Goal: Navigation & Orientation: Find specific page/section

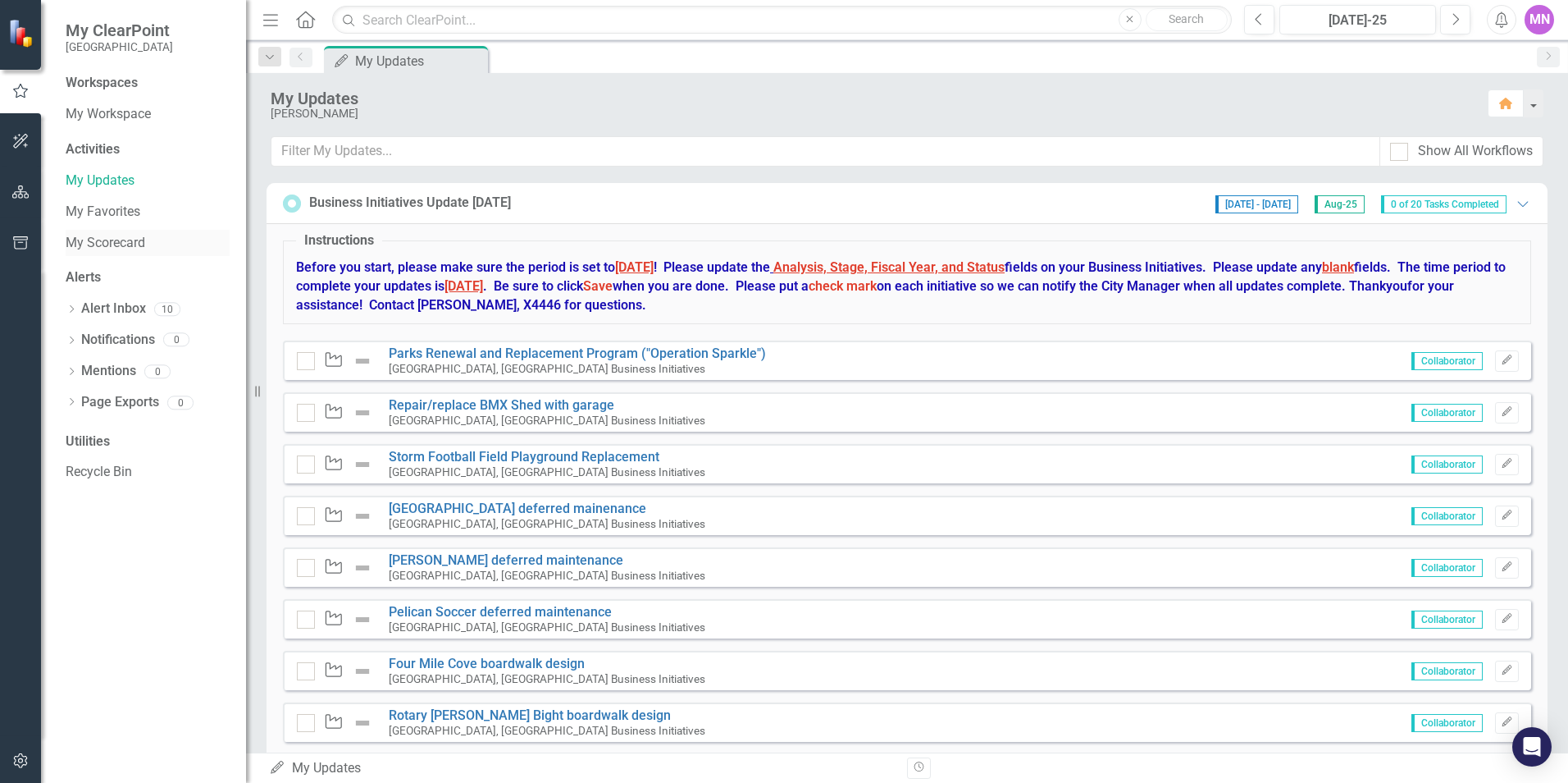
click at [100, 235] on link "My Scorecard" at bounding box center [148, 243] width 164 height 19
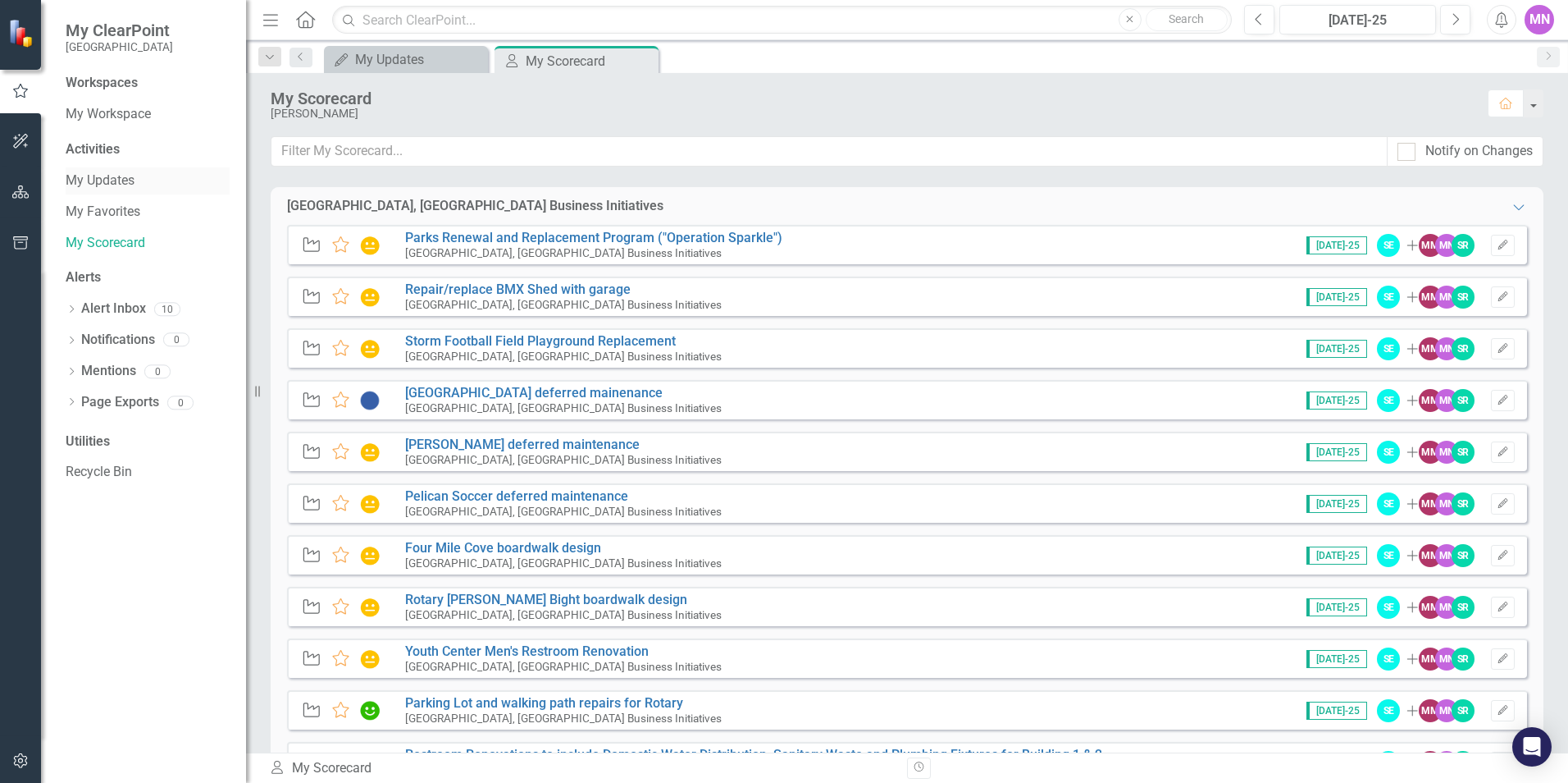
click at [118, 174] on link "My Updates" at bounding box center [148, 181] width 164 height 19
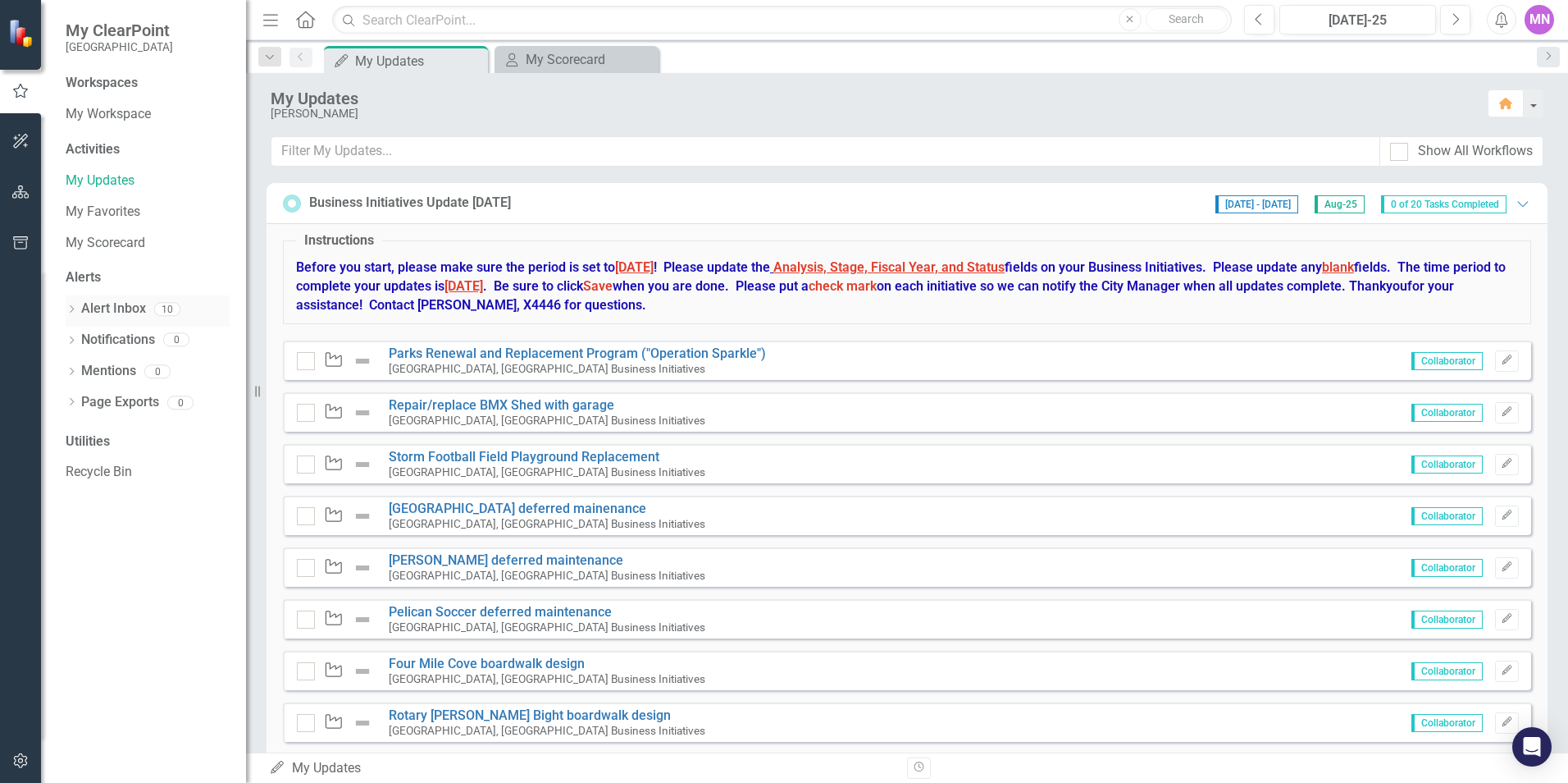
click at [126, 307] on link "Alert Inbox" at bounding box center [114, 308] width 65 height 19
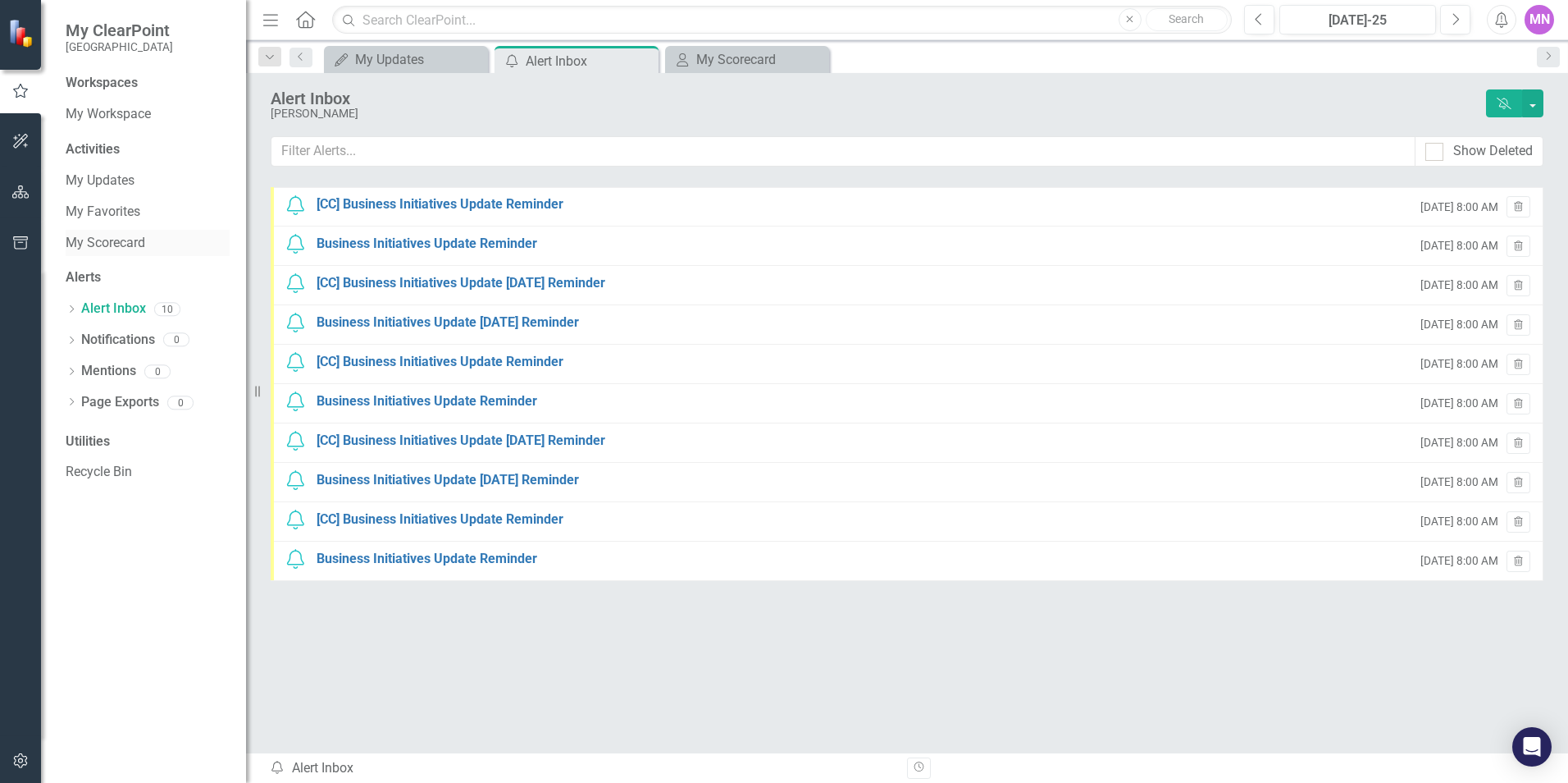
click at [128, 241] on link "My Scorecard" at bounding box center [148, 243] width 164 height 19
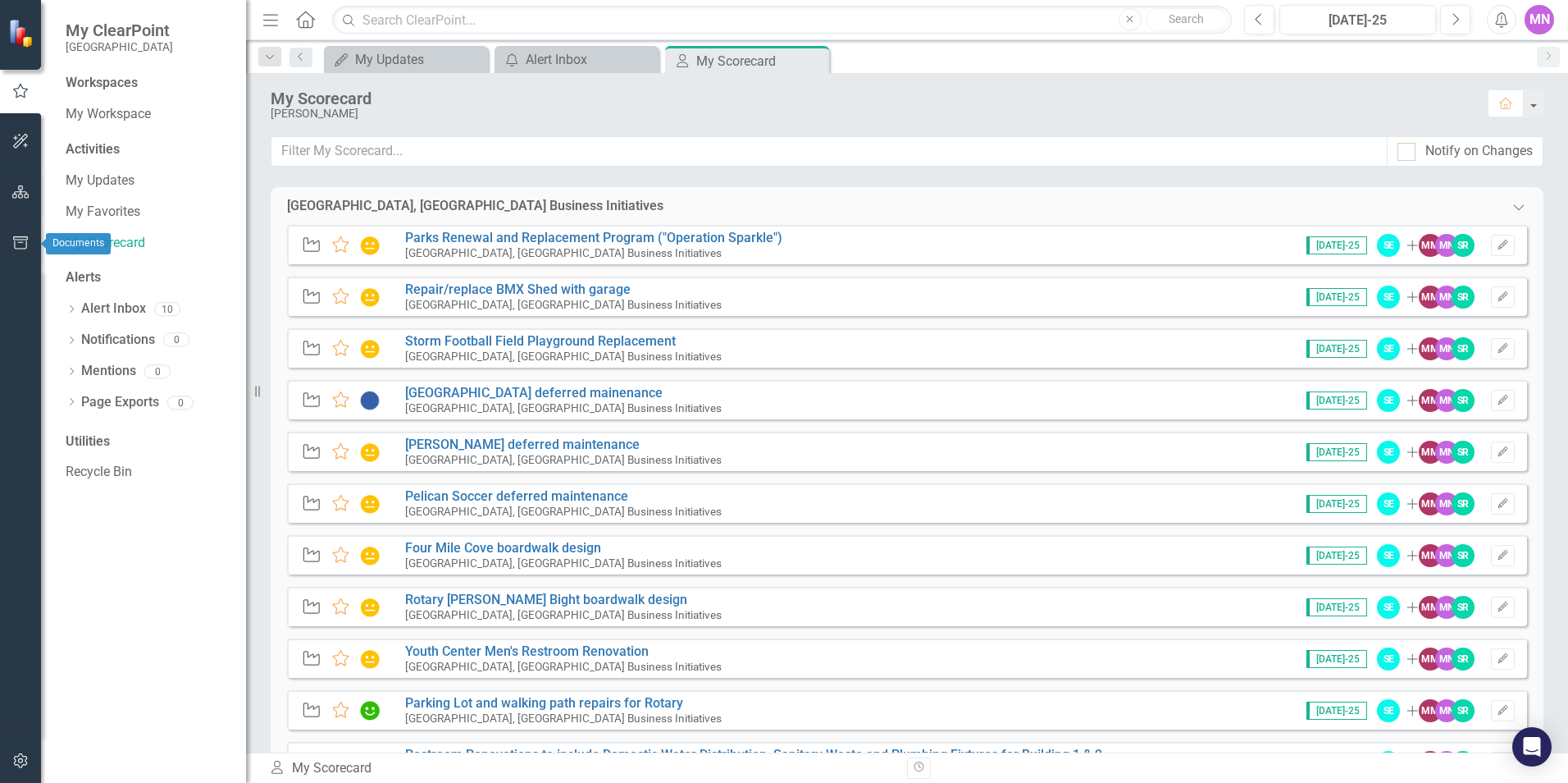
click at [20, 243] on icon "button" at bounding box center [21, 242] width 14 height 14
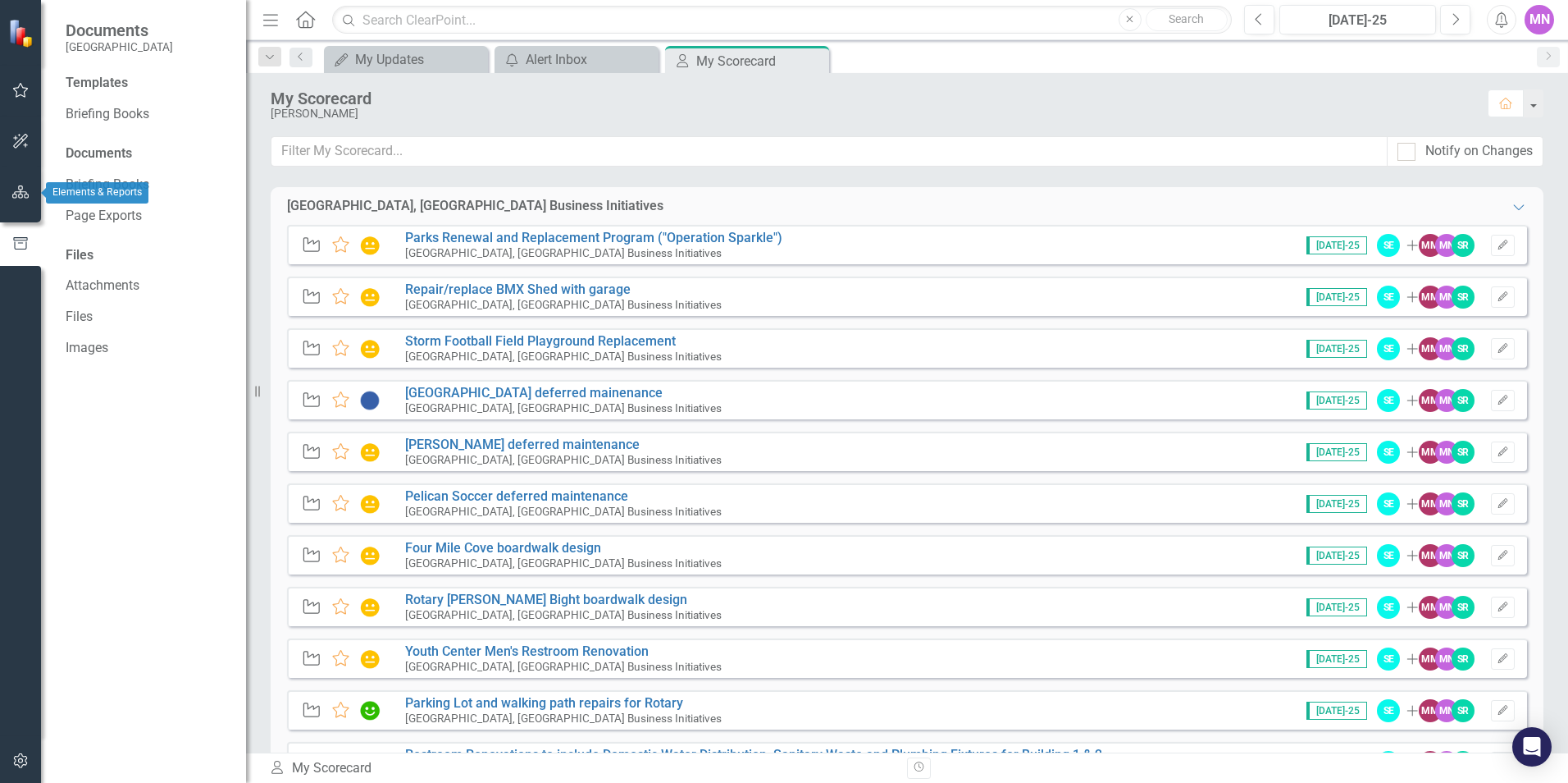
click at [19, 193] on icon "button" at bounding box center [21, 192] width 17 height 14
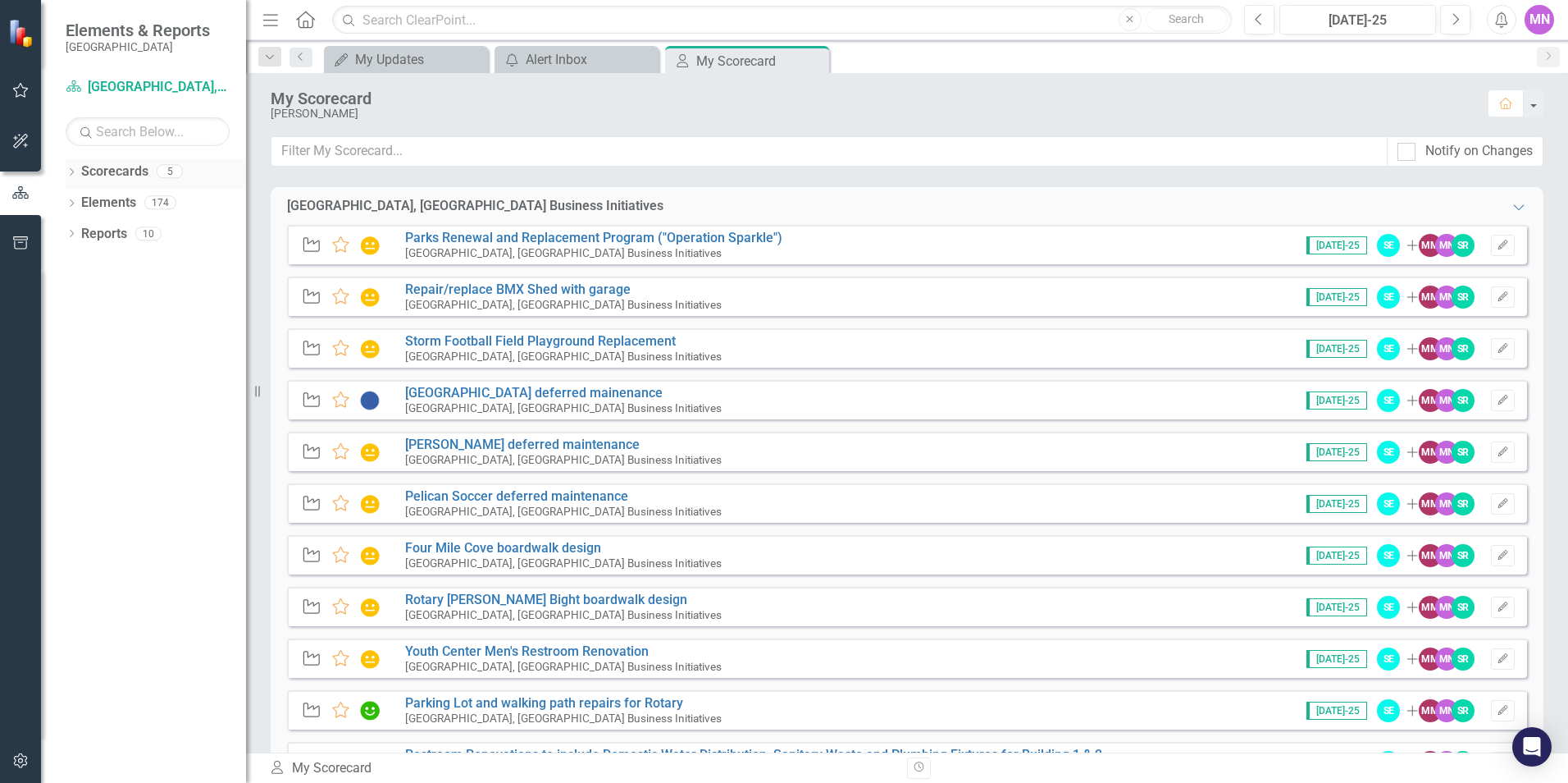
click at [104, 174] on link "Scorecards" at bounding box center [115, 172] width 67 height 19
click at [145, 170] on link "Scorecards" at bounding box center [115, 172] width 67 height 19
click at [75, 172] on icon "Dropdown" at bounding box center [71, 174] width 12 height 9
click at [151, 233] on link "[GEOGRAPHIC_DATA], [GEOGRAPHIC_DATA] Strategic Plan" at bounding box center [168, 234] width 155 height 19
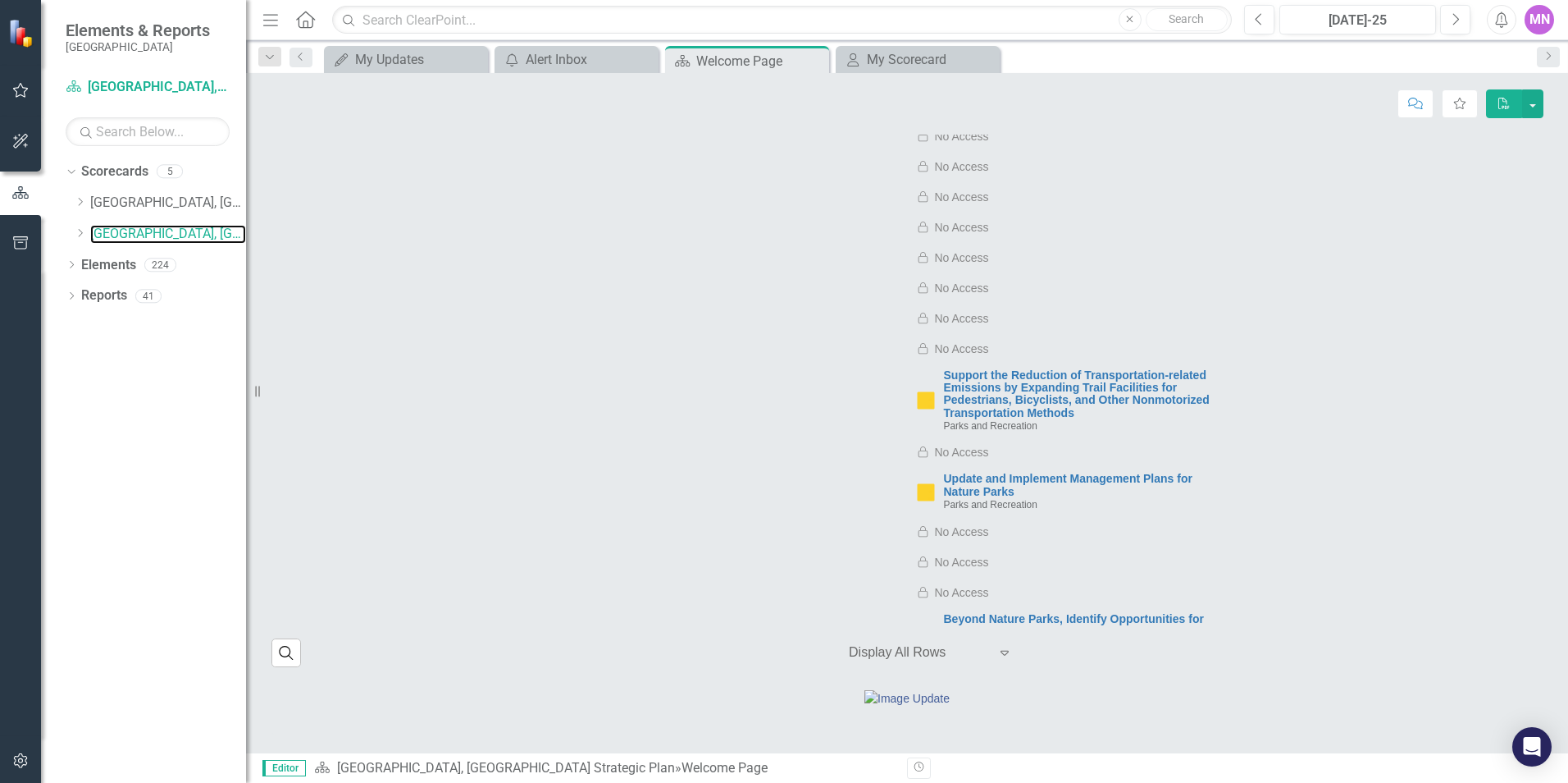
scroll to position [6210, 0]
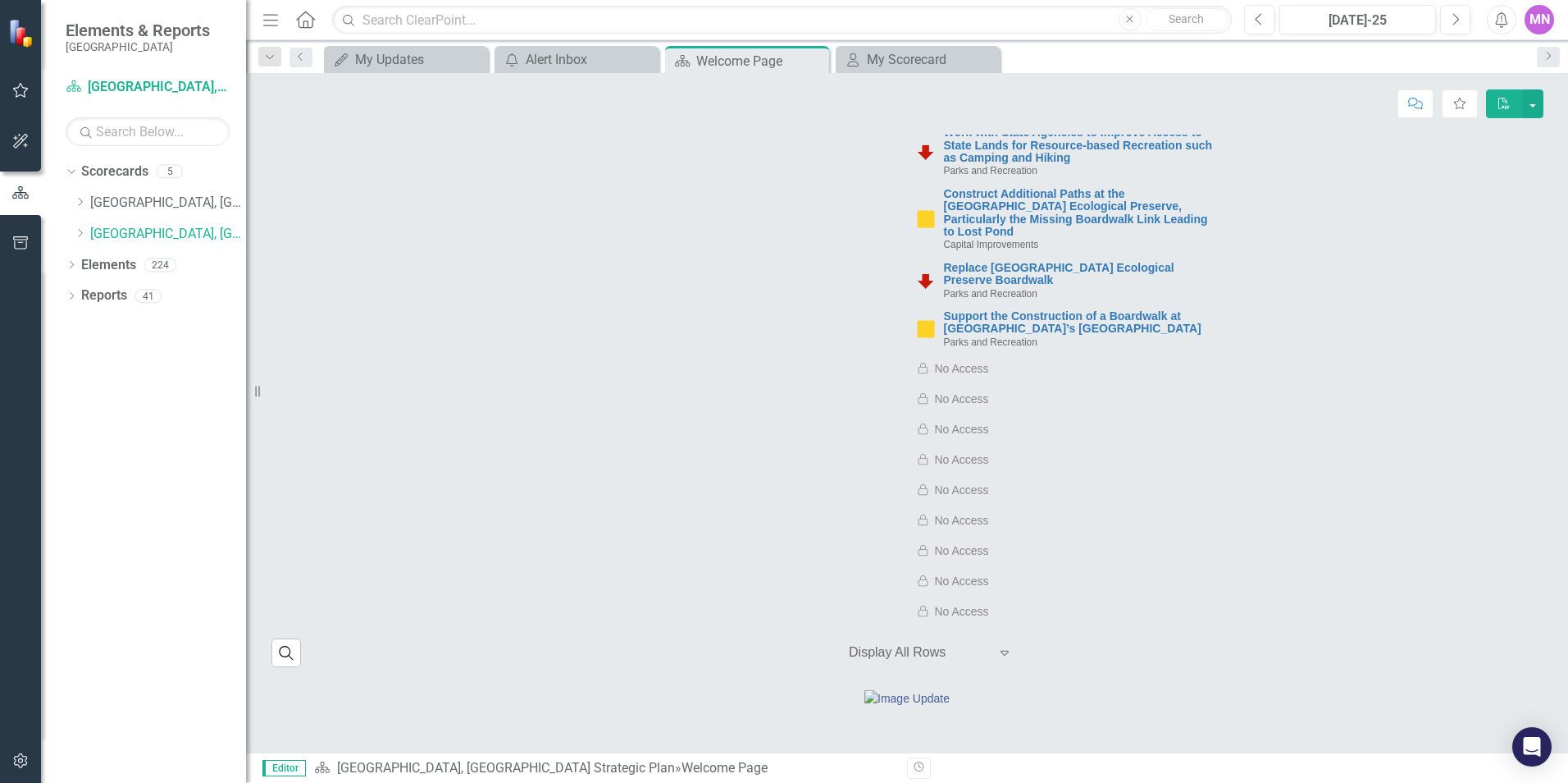
click at [921, 642] on div at bounding box center [918, 653] width 139 height 23
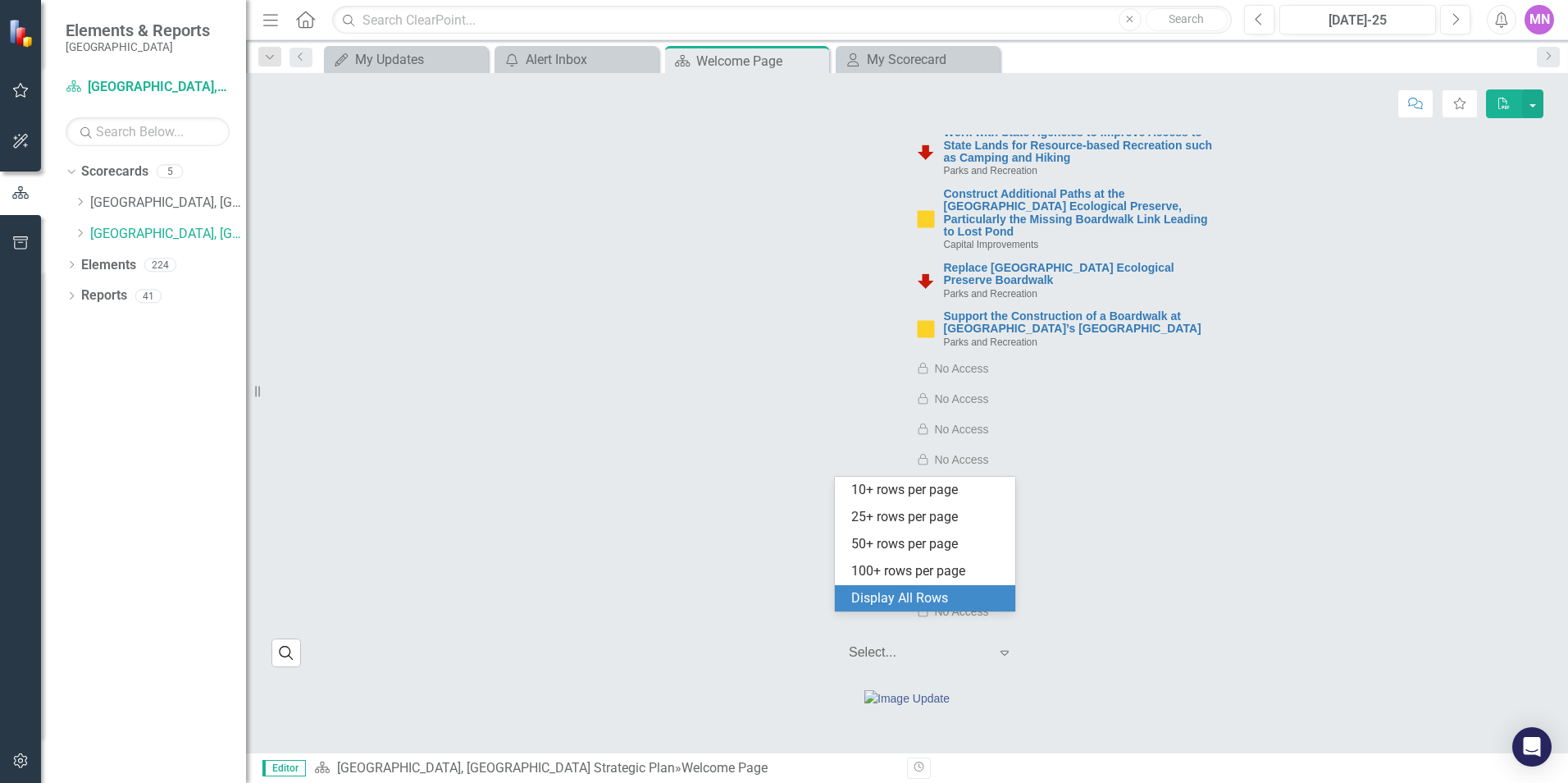
click at [950, 599] on div "Display All Rows" at bounding box center [928, 599] width 155 height 19
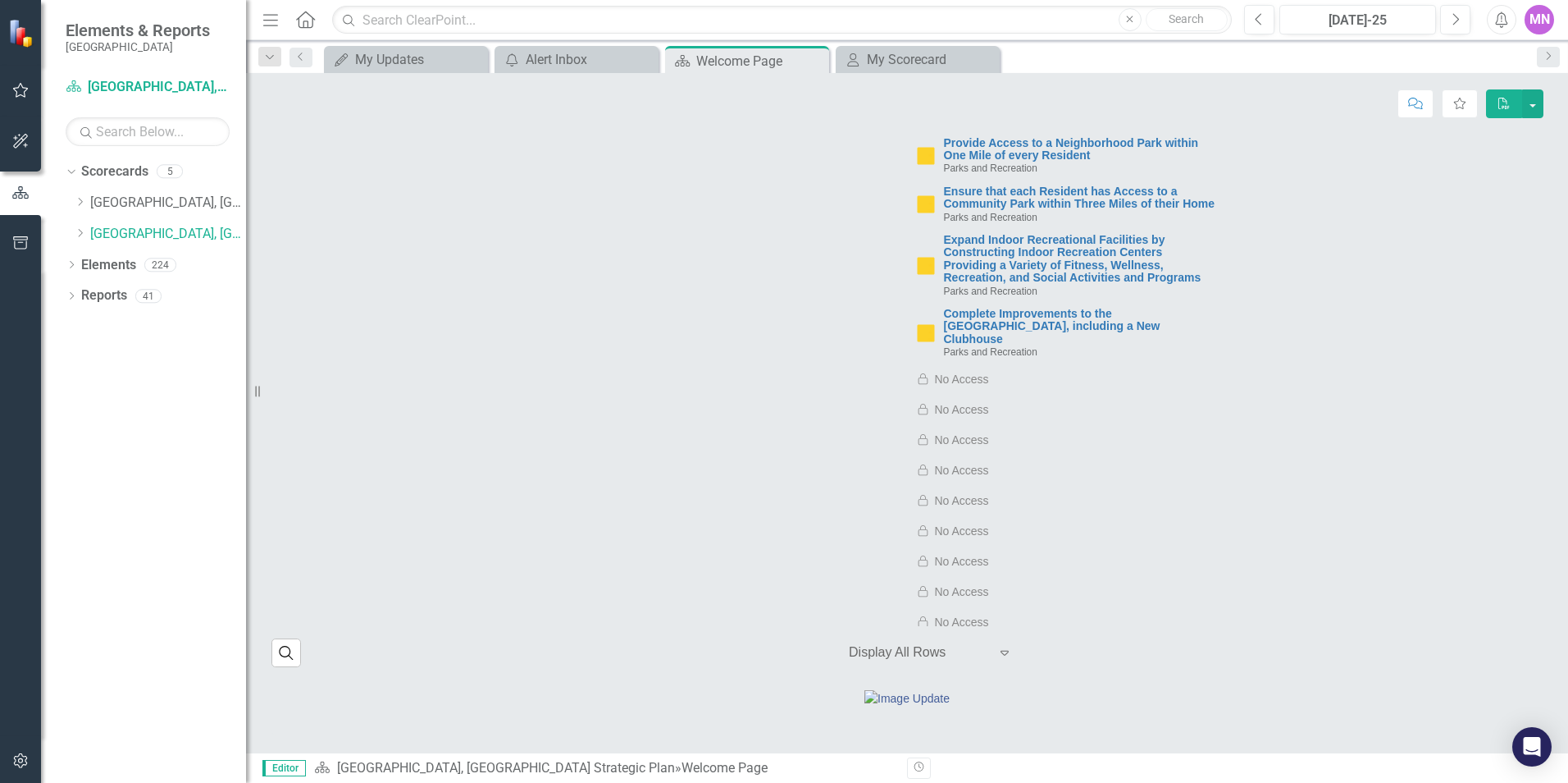
scroll to position [0, 0]
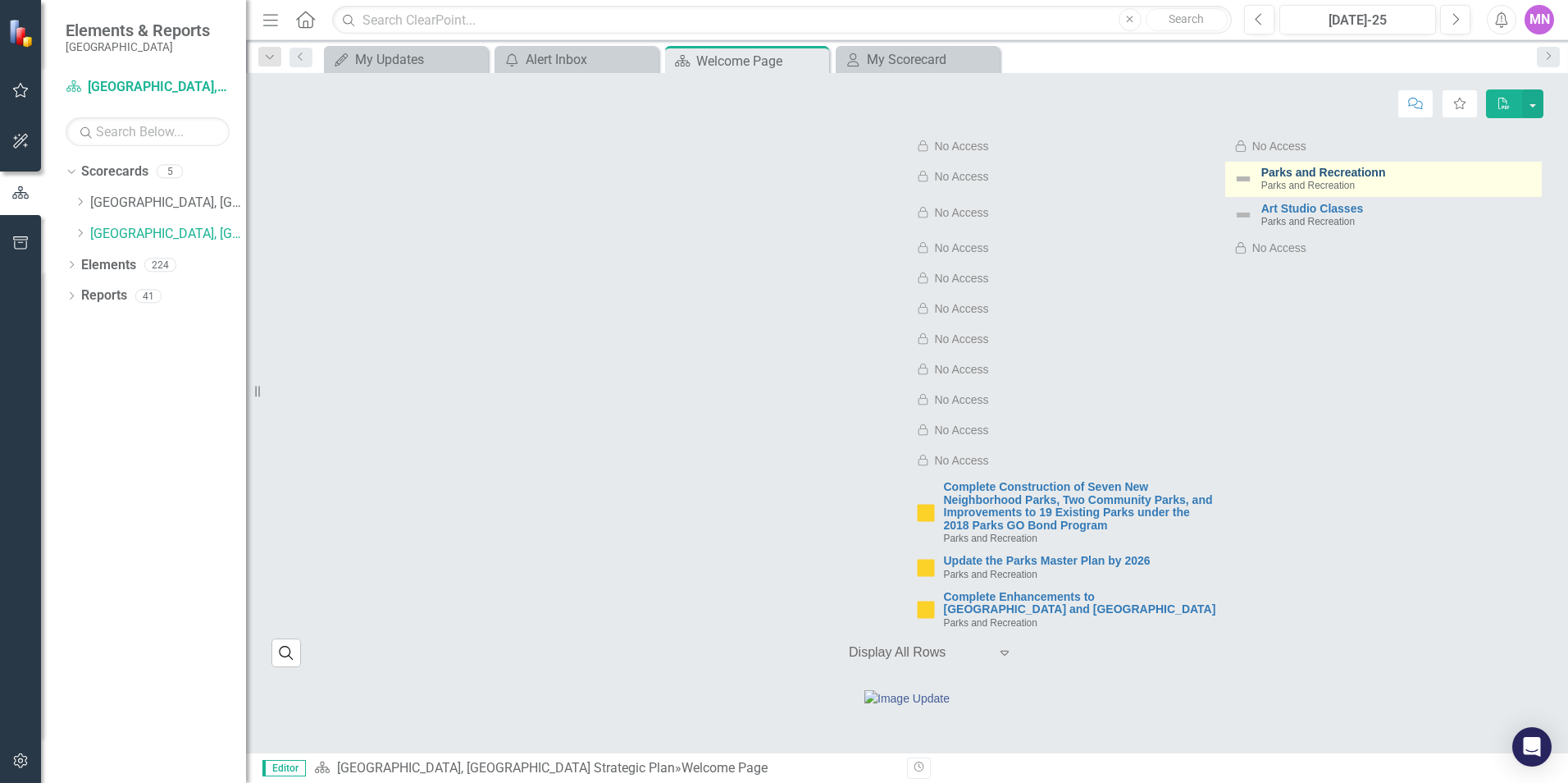
click at [1293, 166] on link "Parks and Recreationn" at bounding box center [1397, 173] width 272 height 13
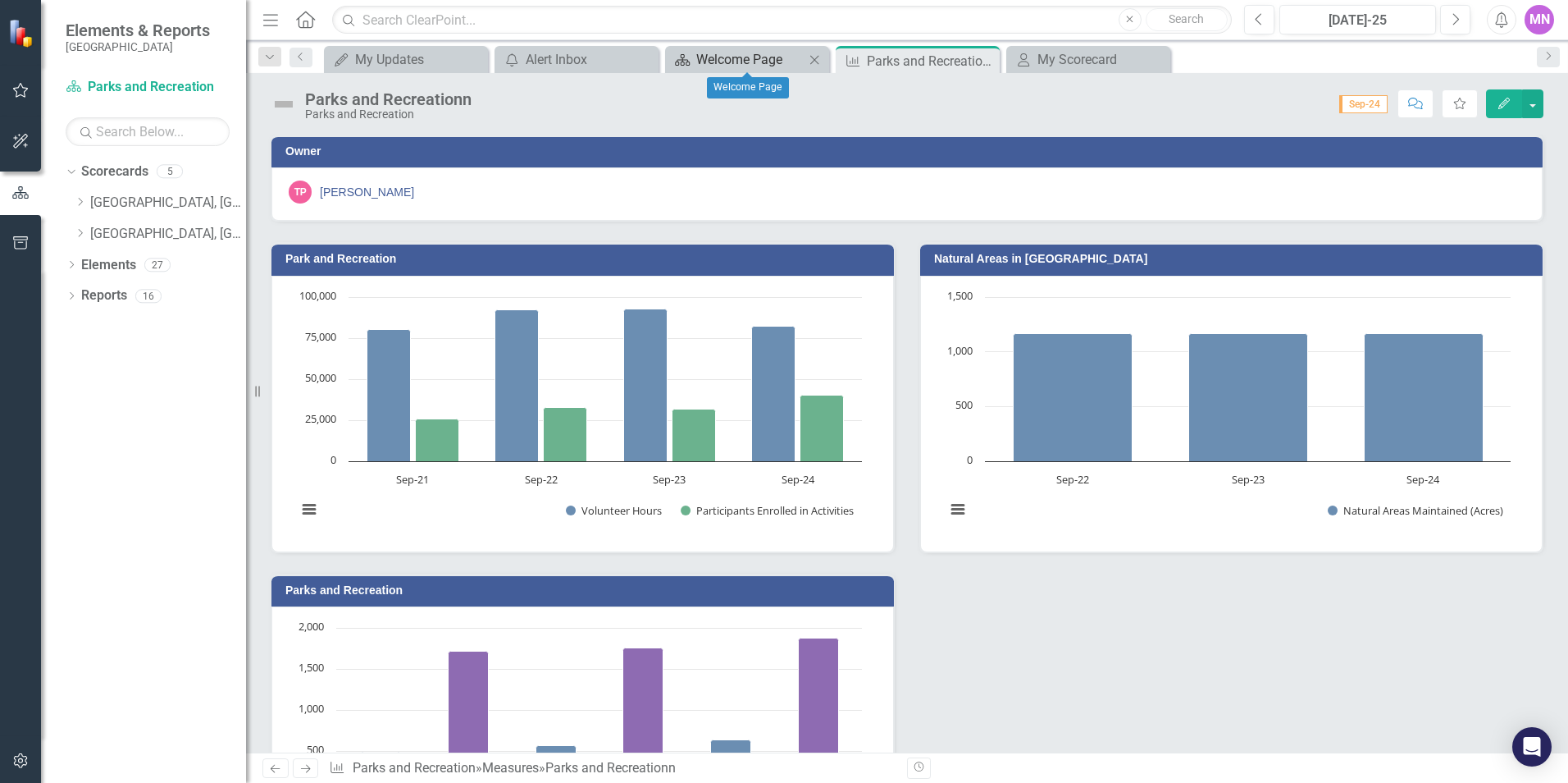
click at [750, 59] on div "Welcome Page" at bounding box center [751, 59] width 108 height 21
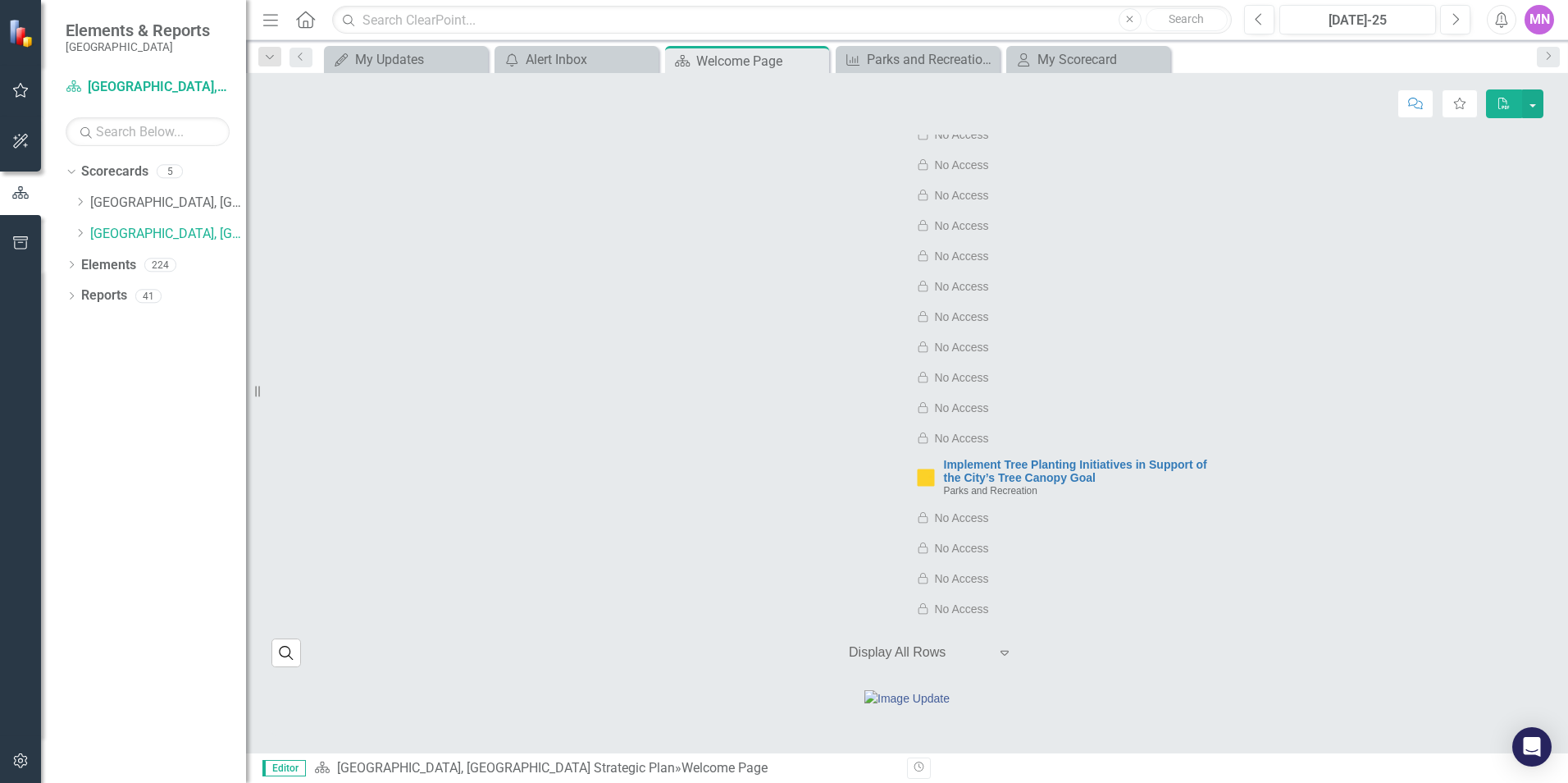
scroll to position [5225, 0]
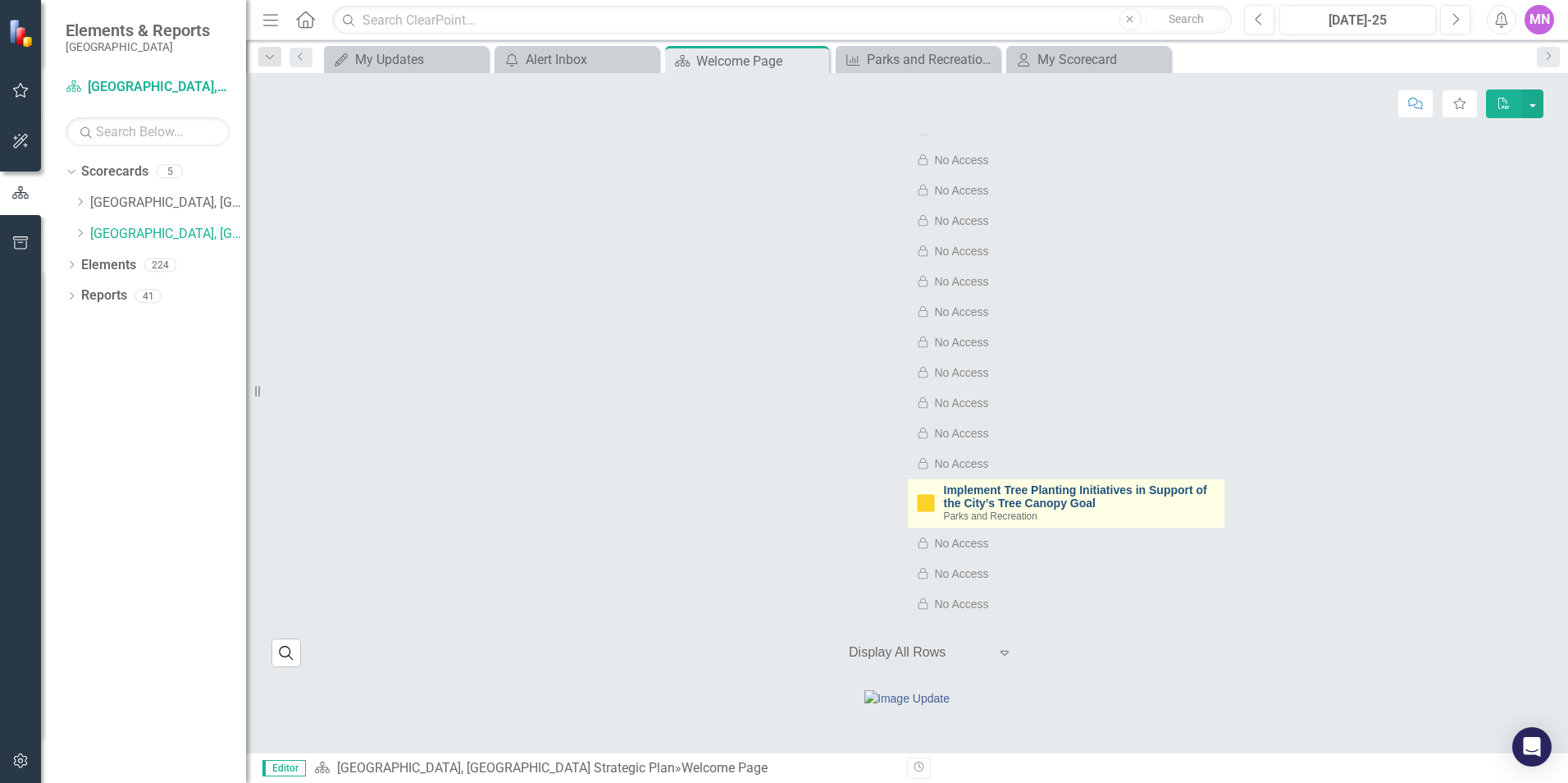
click at [1041, 484] on link "Implement Tree Planting Initiatives in Support of the City’s Tree Canopy Goal" at bounding box center [1080, 496] width 272 height 25
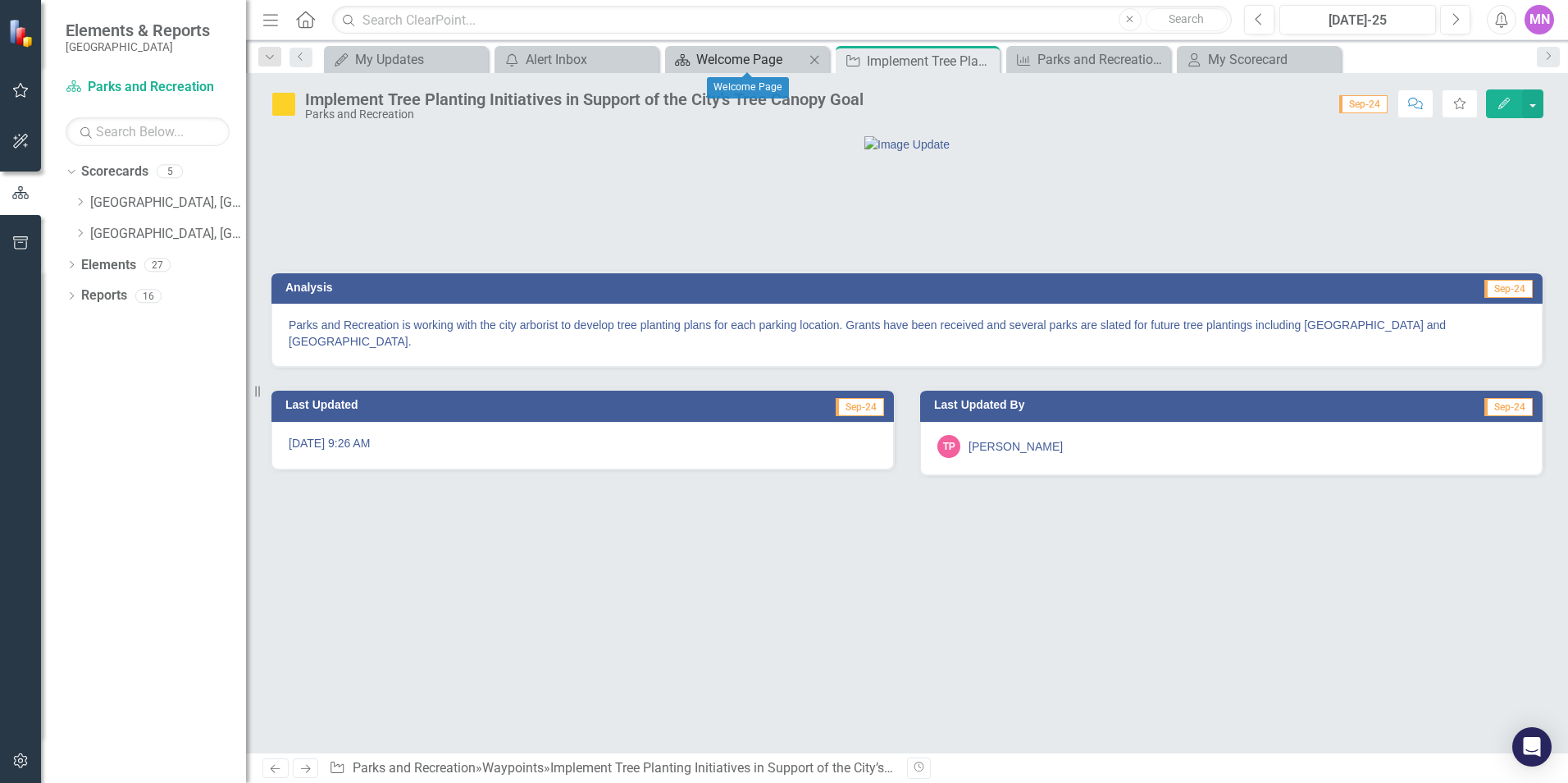
click at [728, 55] on div "Welcome Page" at bounding box center [751, 59] width 108 height 21
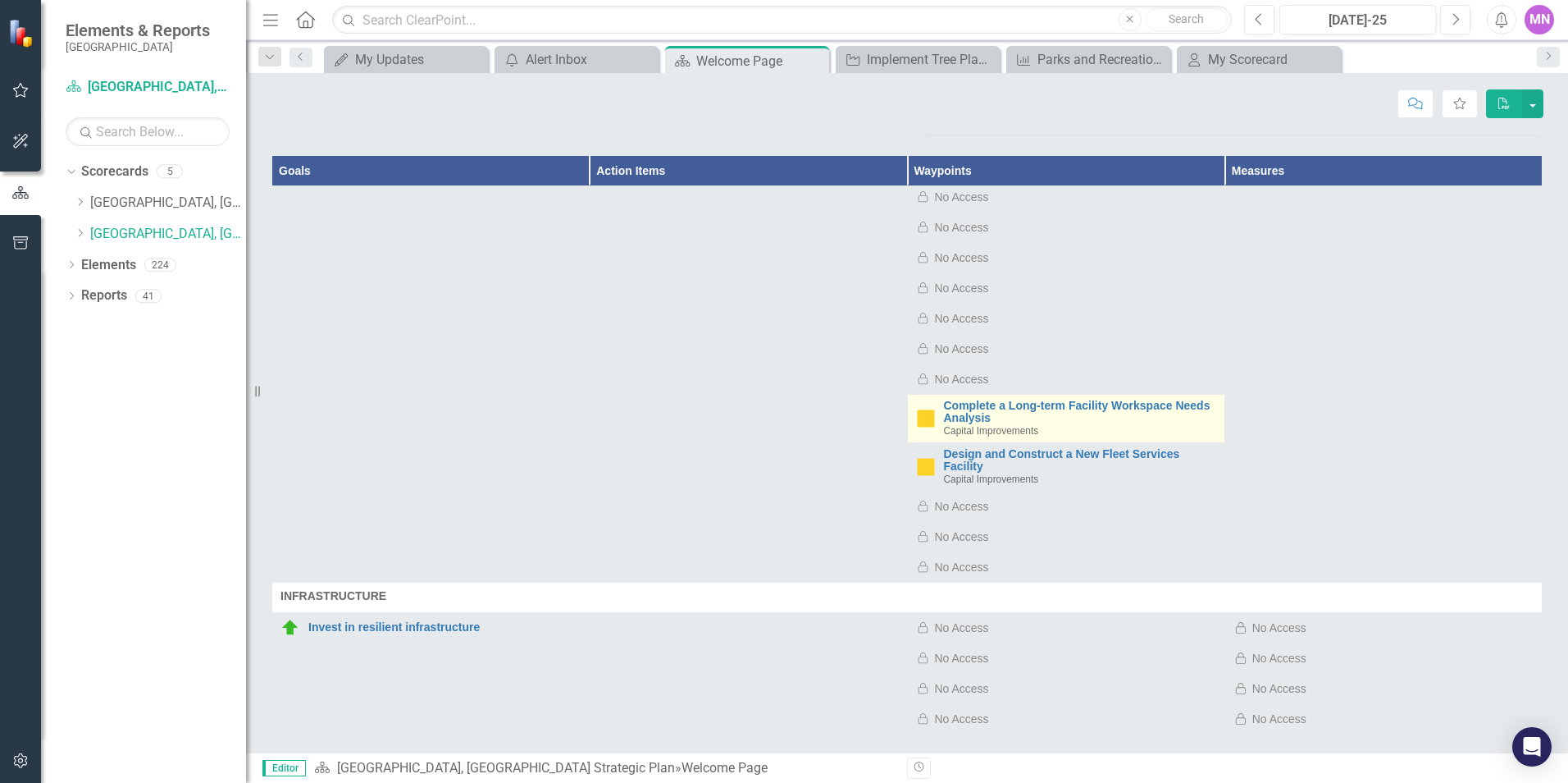
scroll to position [3857, 0]
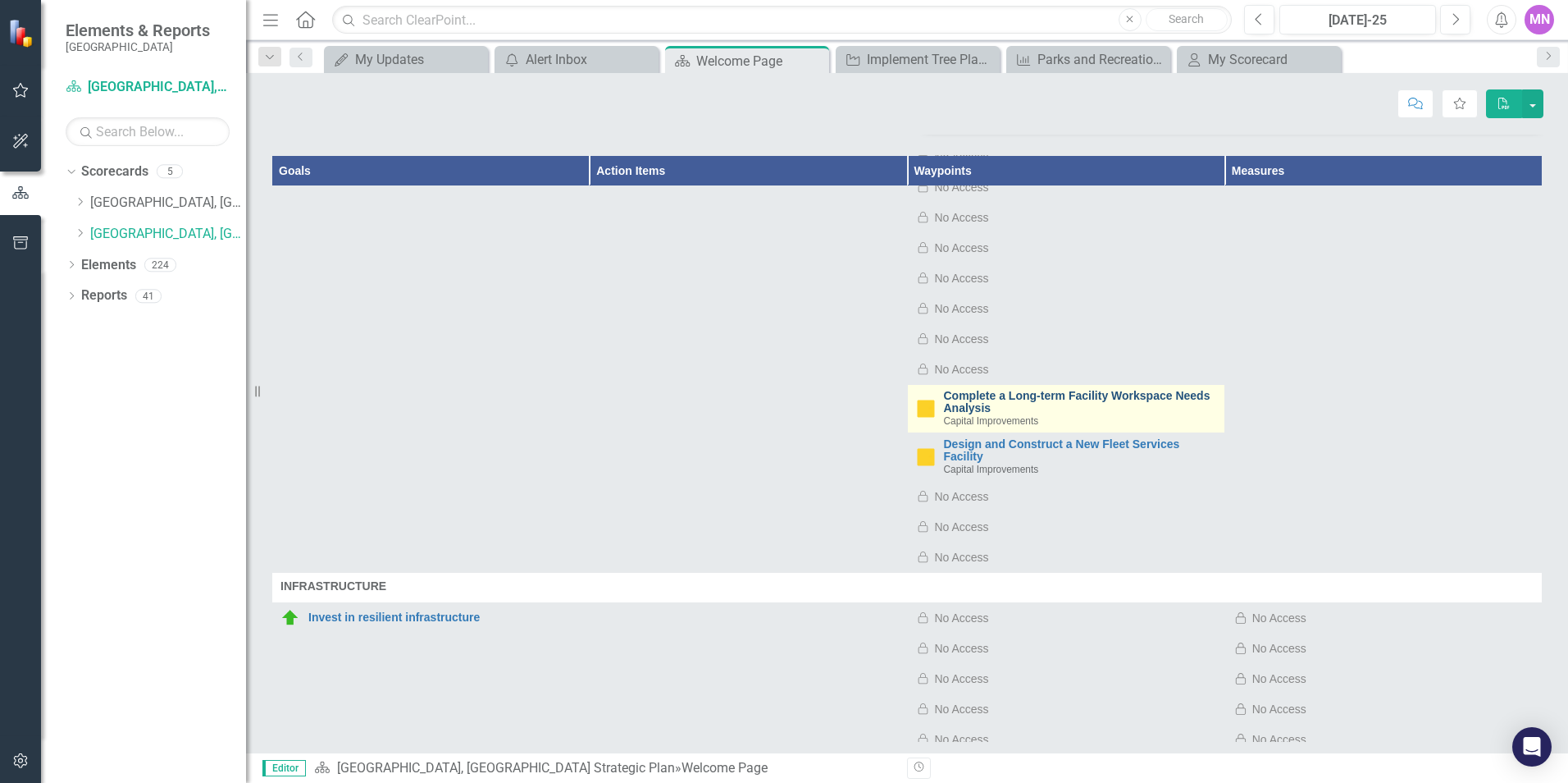
click at [1112, 390] on link "Complete a Long-term Facility Workspace Needs Analysis" at bounding box center [1080, 402] width 272 height 25
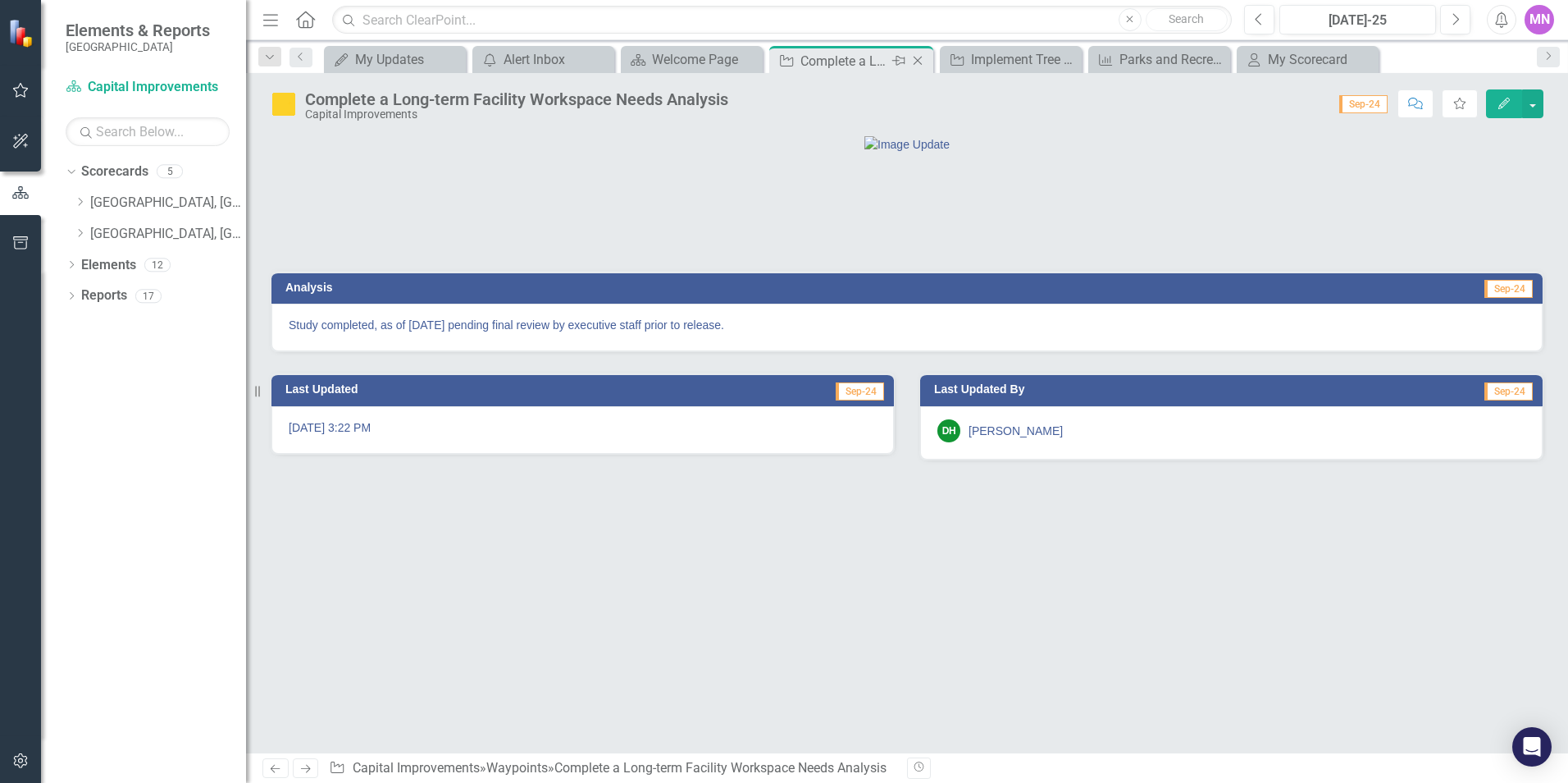
click at [922, 59] on icon "Close" at bounding box center [918, 61] width 16 height 14
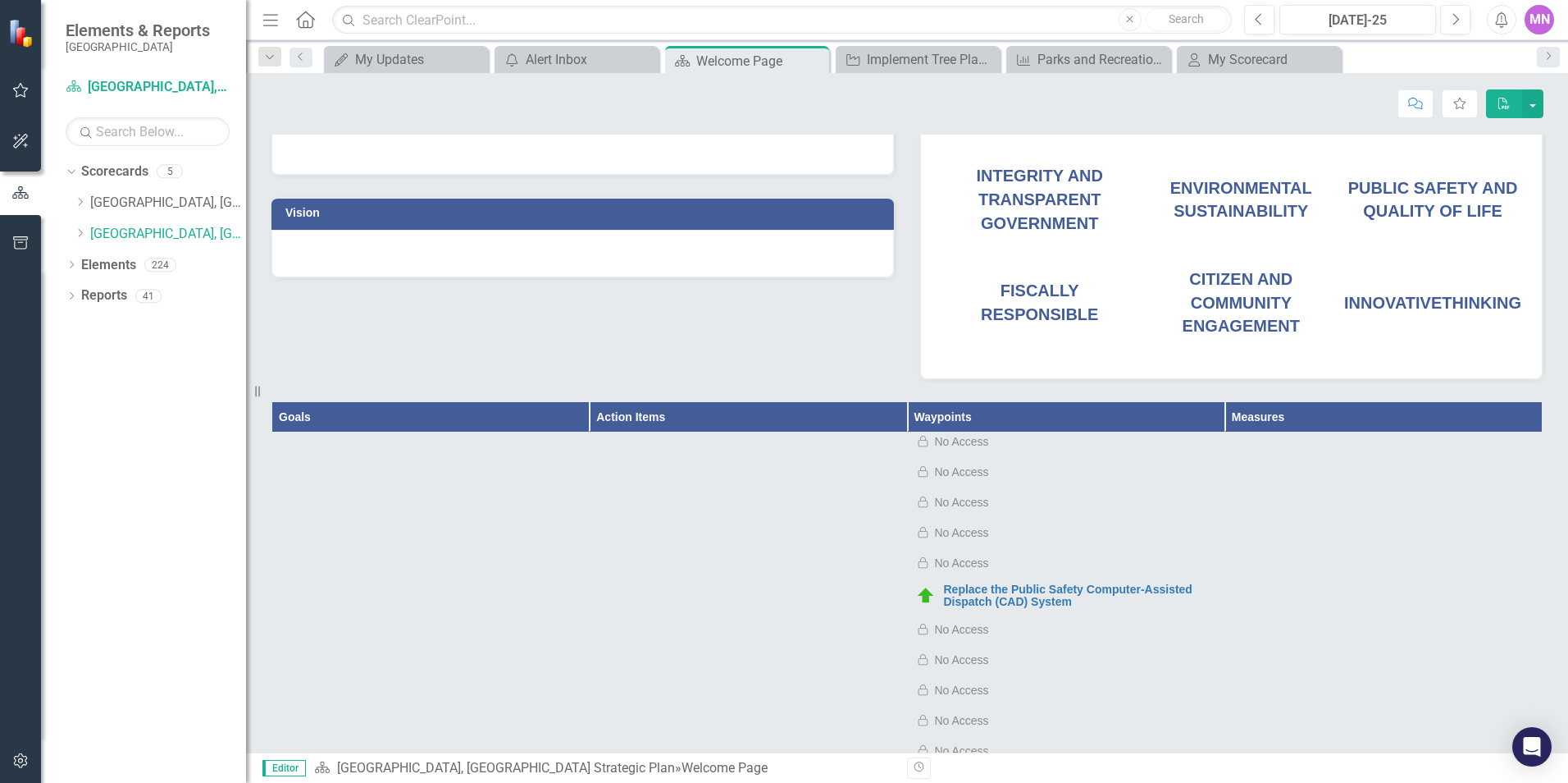
scroll to position [3610, 0]
click at [1052, 603] on link "Replace the Public Safety Computer-Assisted Dispatch (CAD) System" at bounding box center [1080, 616] width 272 height 25
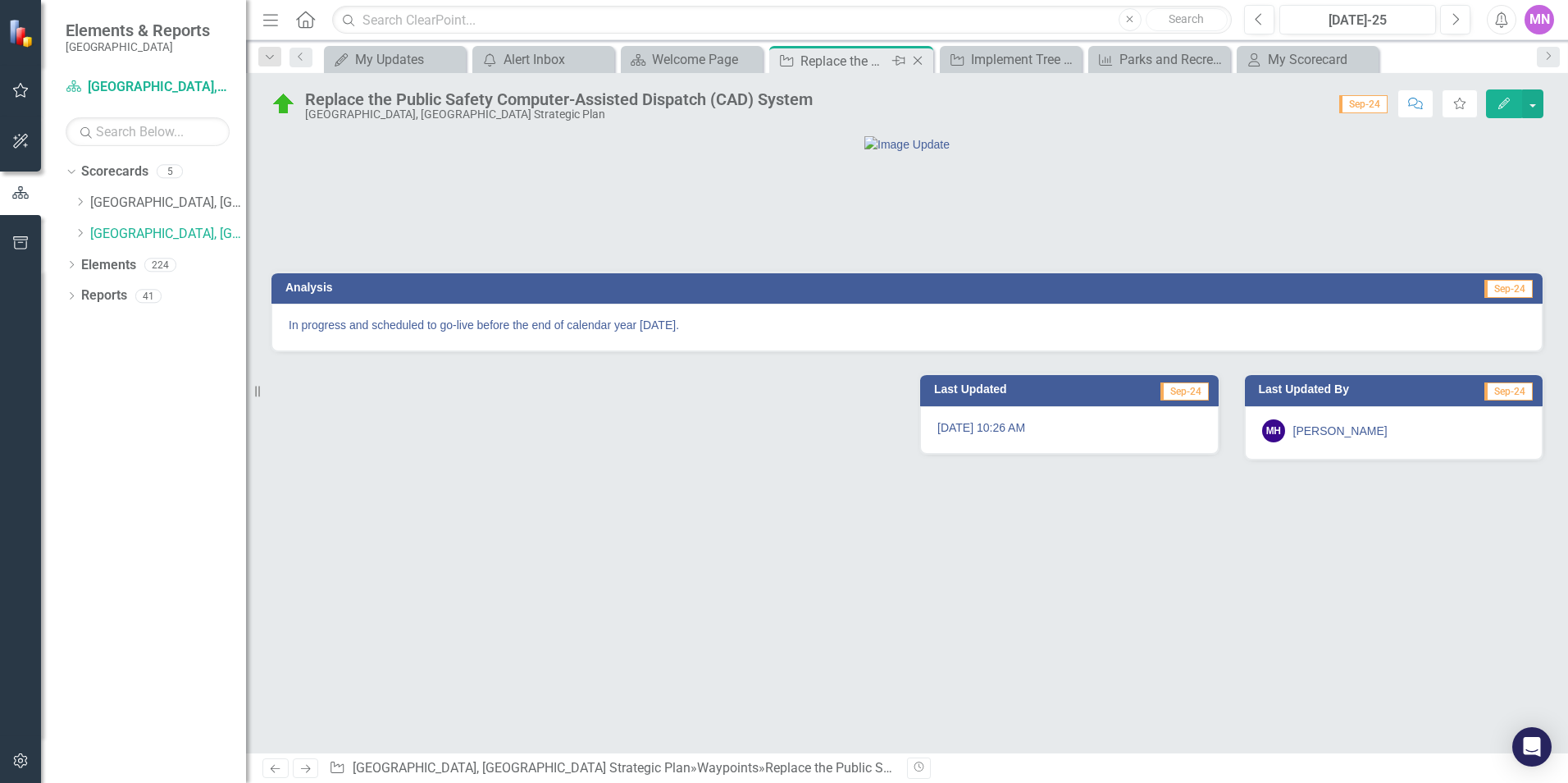
click at [915, 57] on icon "Close" at bounding box center [918, 61] width 16 height 14
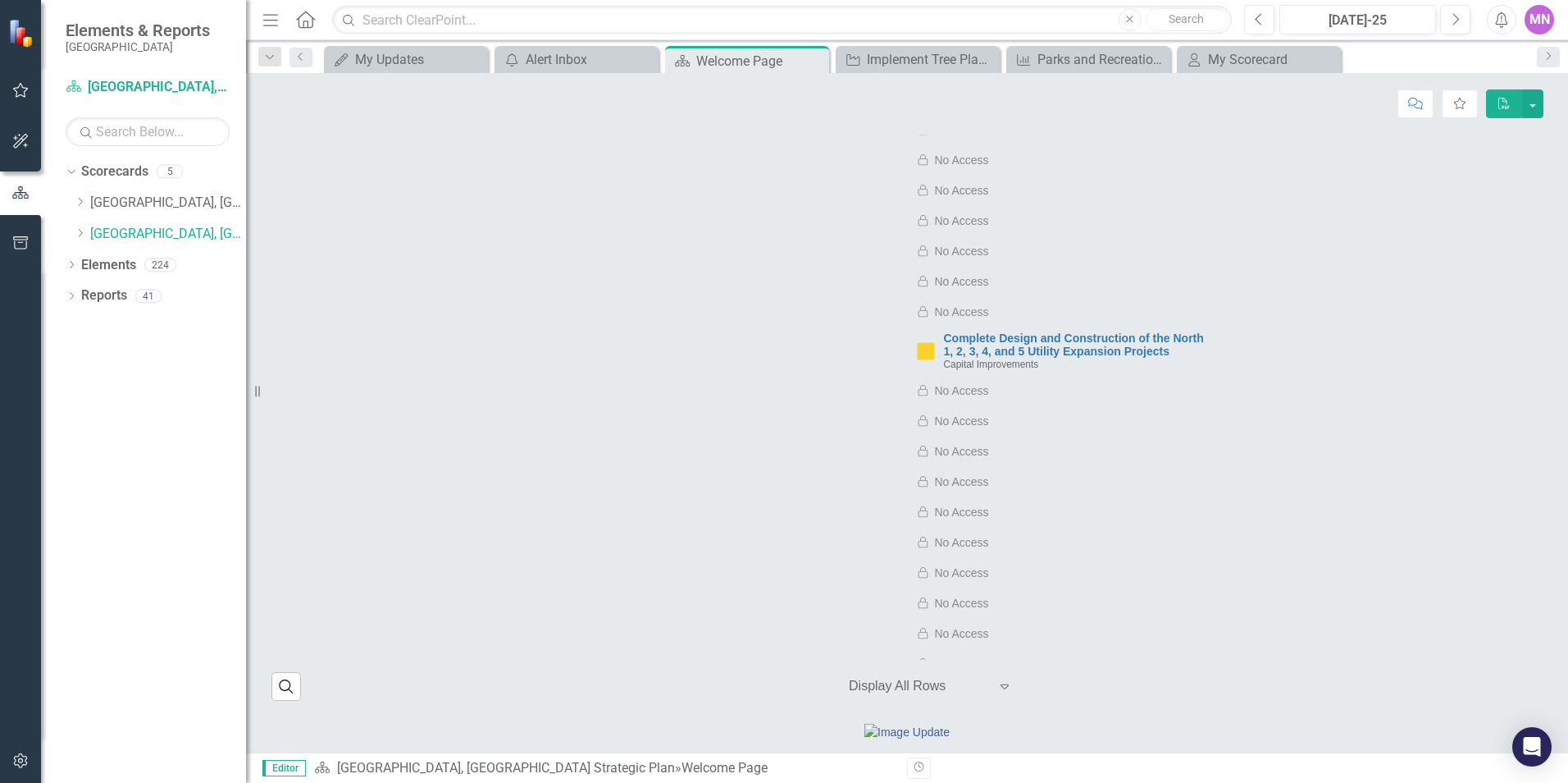
scroll to position [4596, 0]
